Goal: Transaction & Acquisition: Purchase product/service

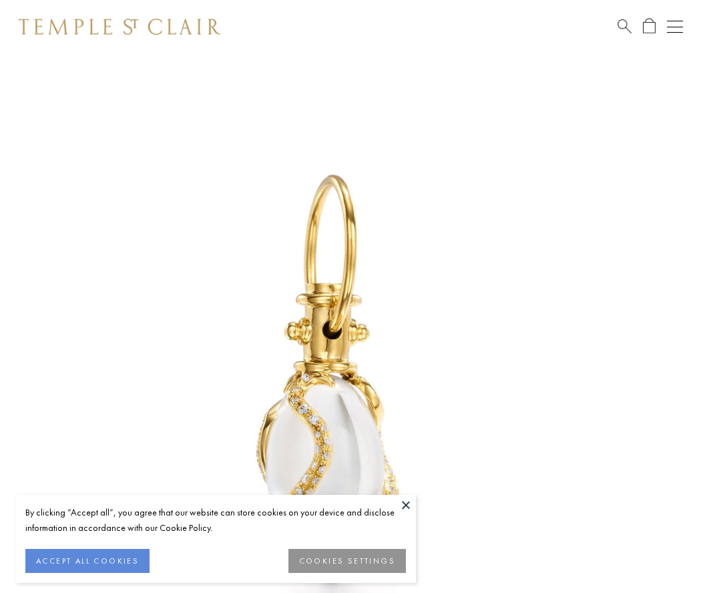
scroll to position [5, 0]
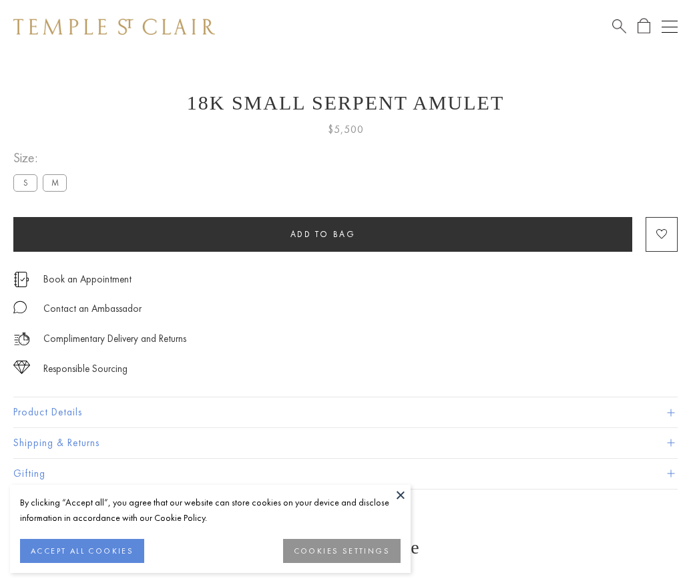
click at [323, 234] on span "Add to bag" at bounding box center [322, 233] width 65 height 11
